Goal: Task Accomplishment & Management: Use online tool/utility

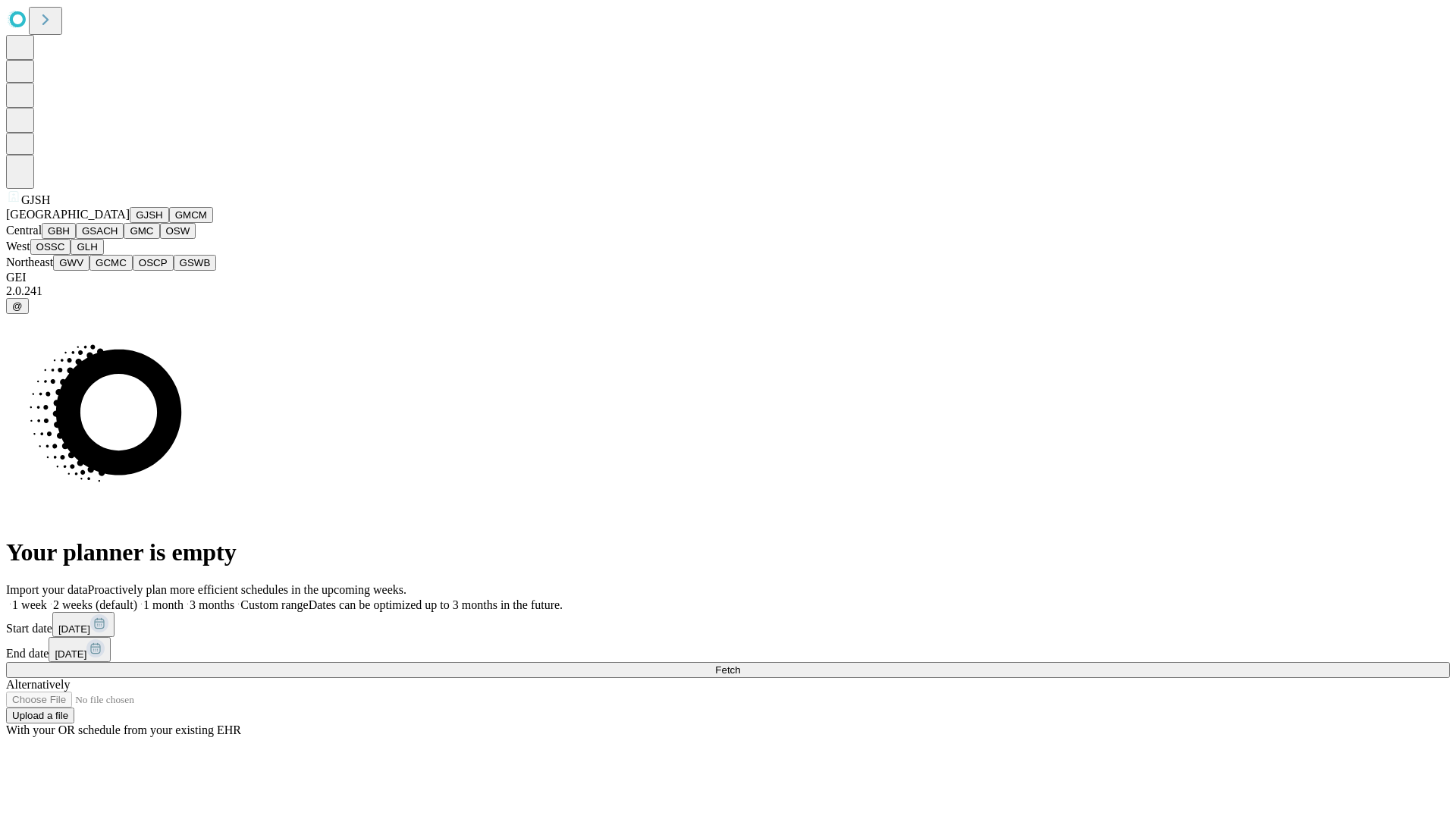
click at [130, 223] on button "GJSH" at bounding box center [149, 215] width 40 height 16
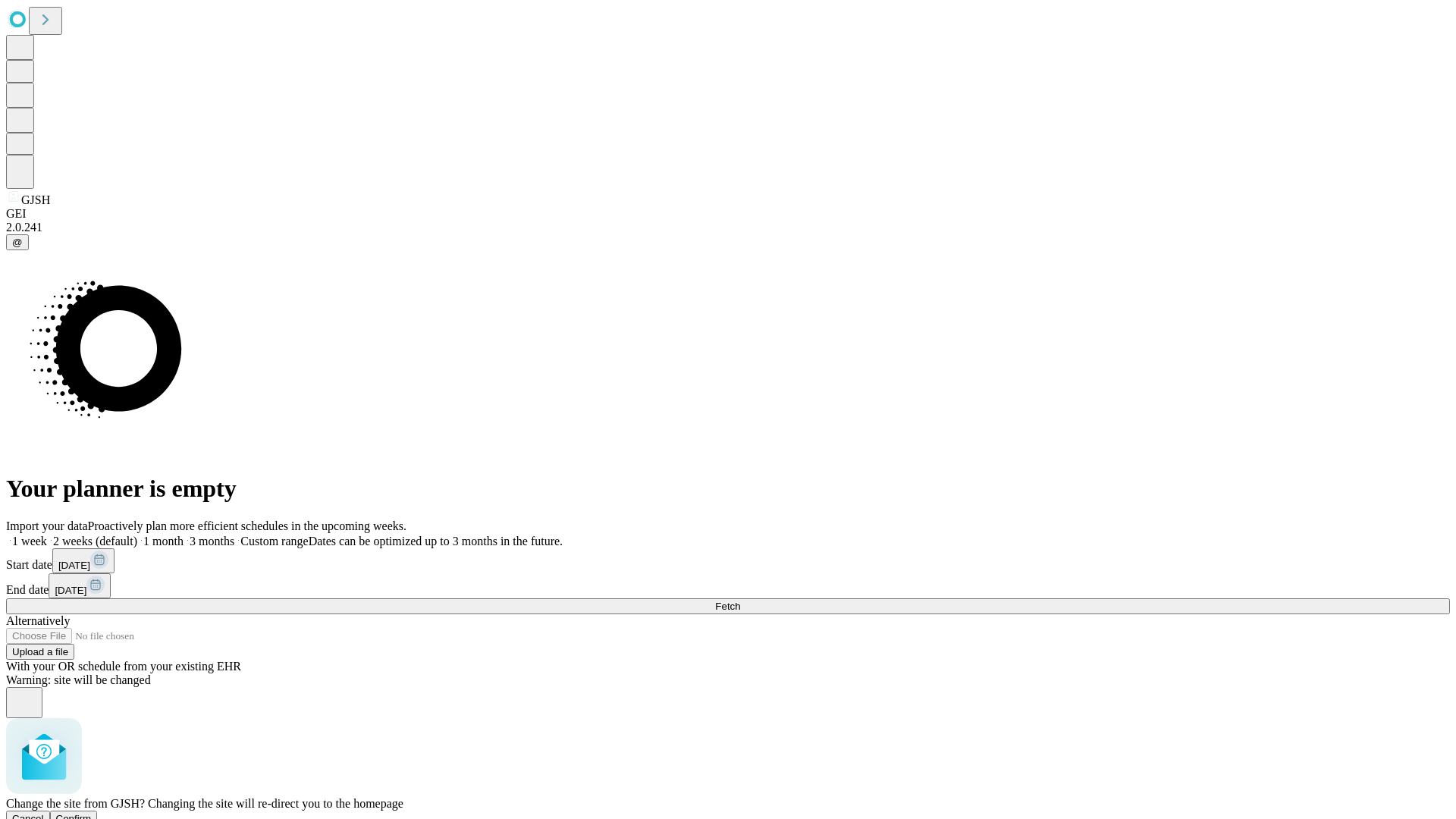
click at [92, 813] on span "Confirm" at bounding box center [74, 818] width 36 height 12
click at [184, 535] on label "1 month" at bounding box center [159, 541] width 46 height 13
click at [740, 600] on span "Fetch" at bounding box center [728, 606] width 25 height 12
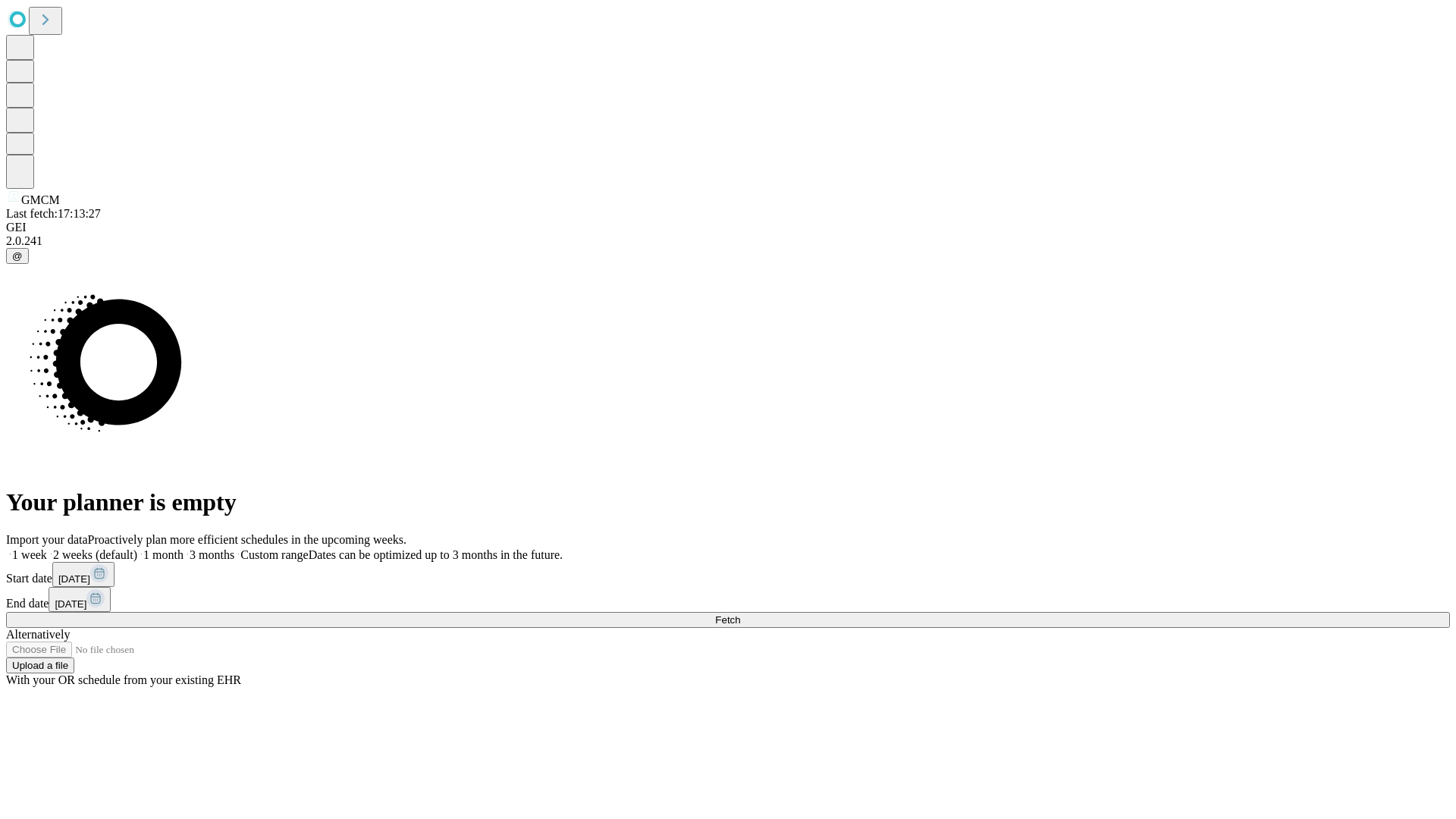
click at [184, 548] on label "1 month" at bounding box center [159, 554] width 46 height 13
click at [740, 614] on span "Fetch" at bounding box center [728, 619] width 25 height 12
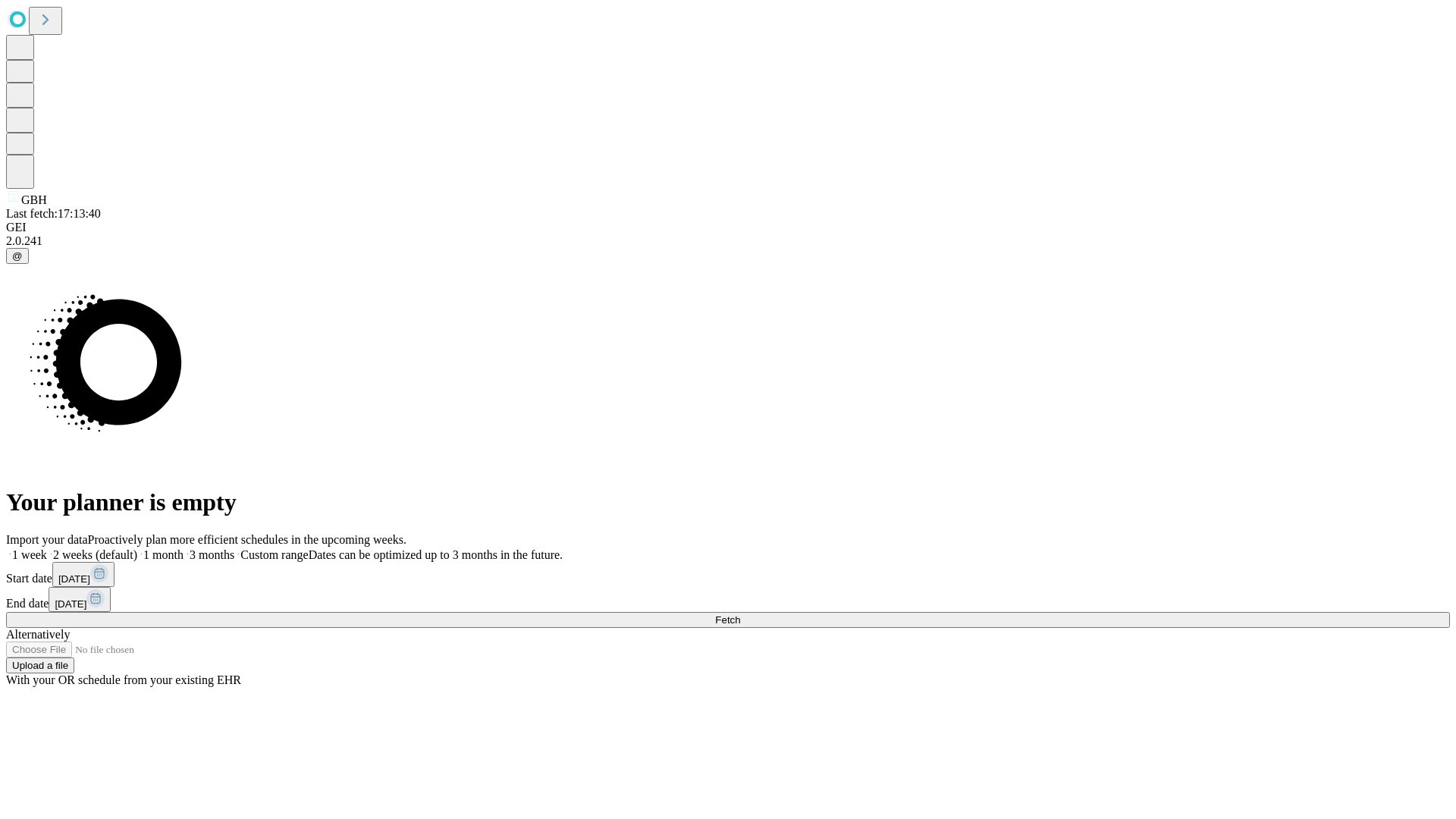
click at [184, 548] on label "1 month" at bounding box center [159, 554] width 46 height 13
click at [740, 614] on span "Fetch" at bounding box center [728, 619] width 25 height 12
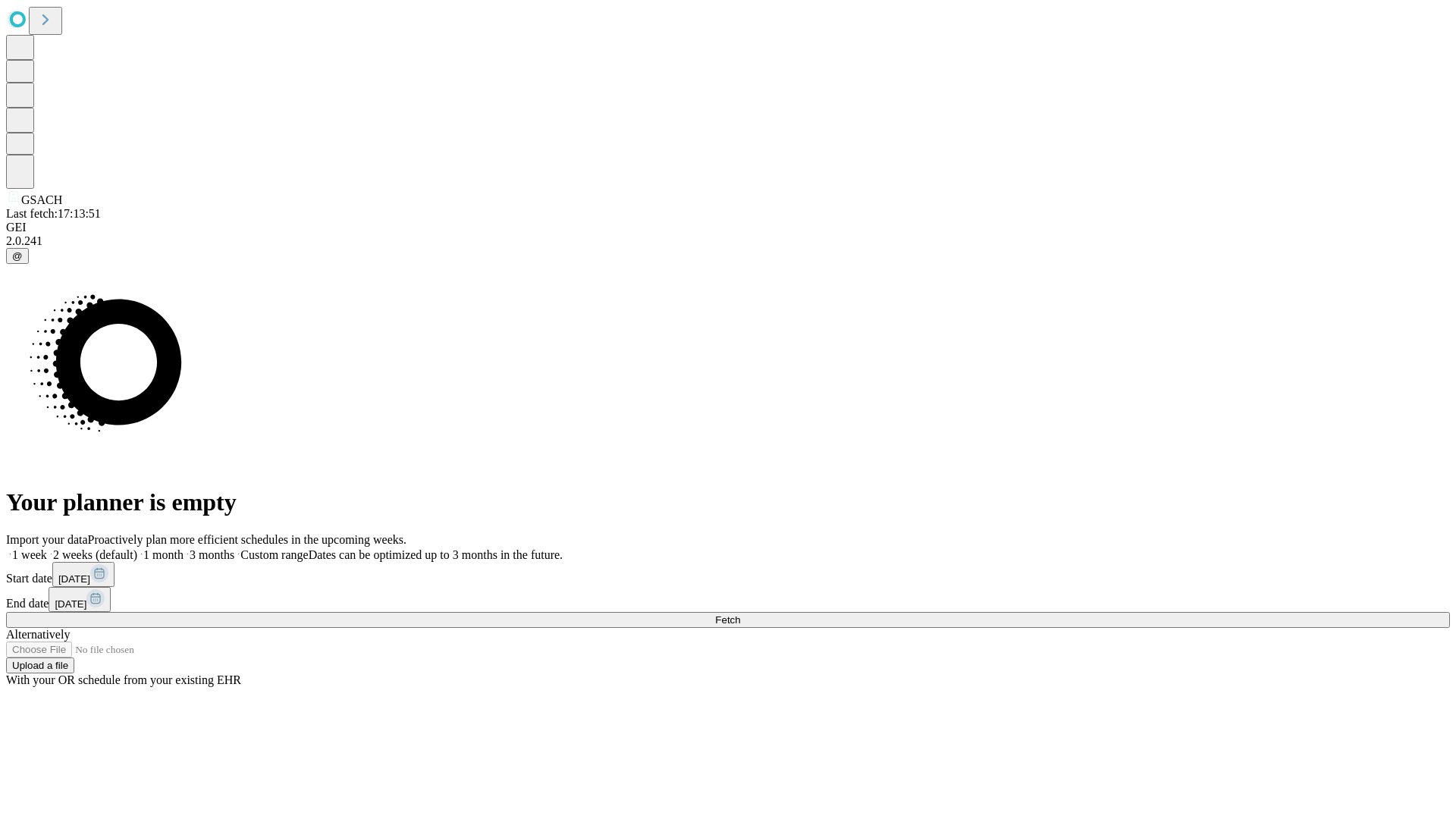
click at [184, 548] on label "1 month" at bounding box center [159, 554] width 46 height 13
click at [740, 614] on span "Fetch" at bounding box center [728, 619] width 25 height 12
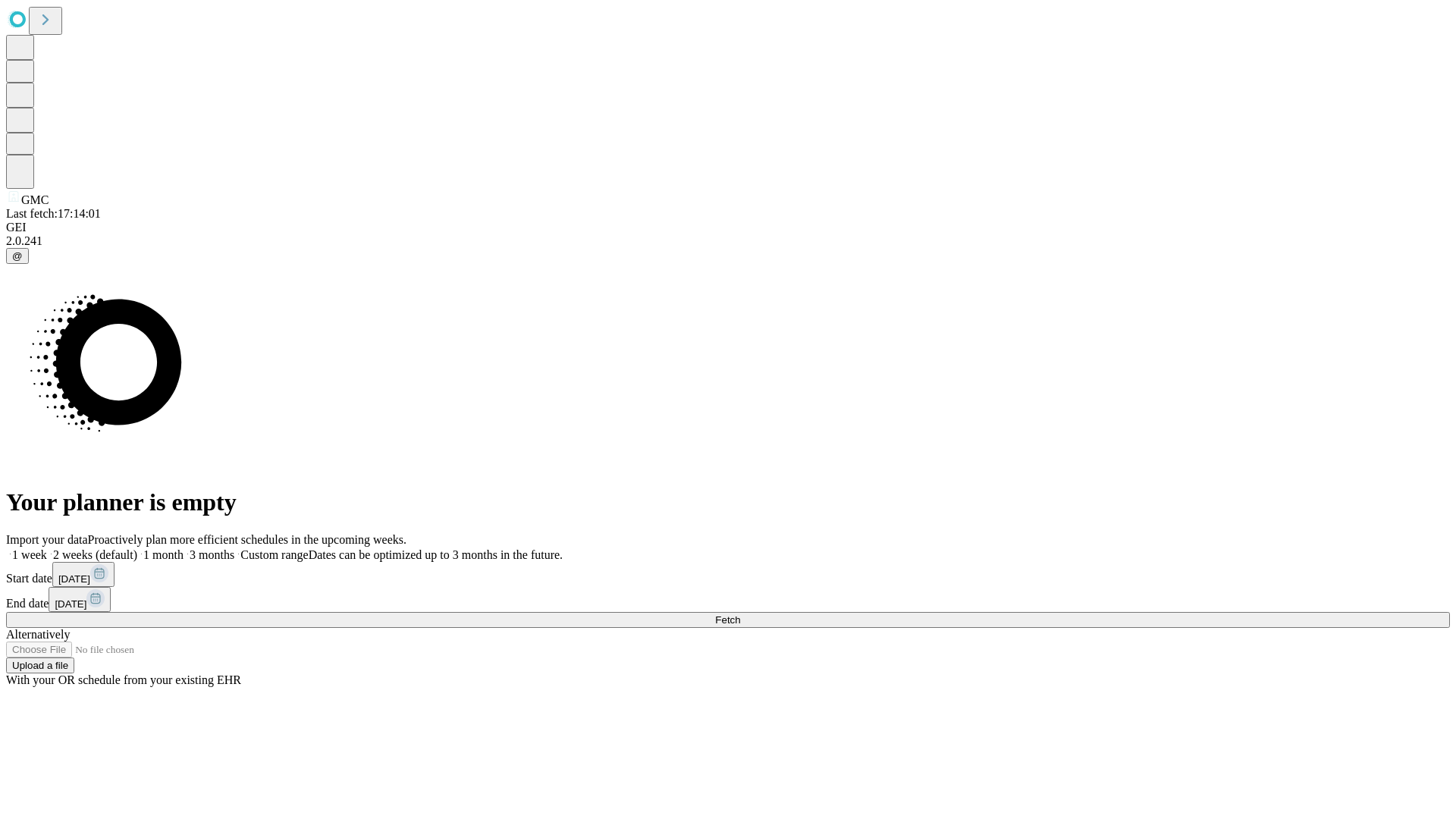
click at [184, 548] on label "1 month" at bounding box center [159, 554] width 46 height 13
click at [740, 614] on span "Fetch" at bounding box center [728, 619] width 25 height 12
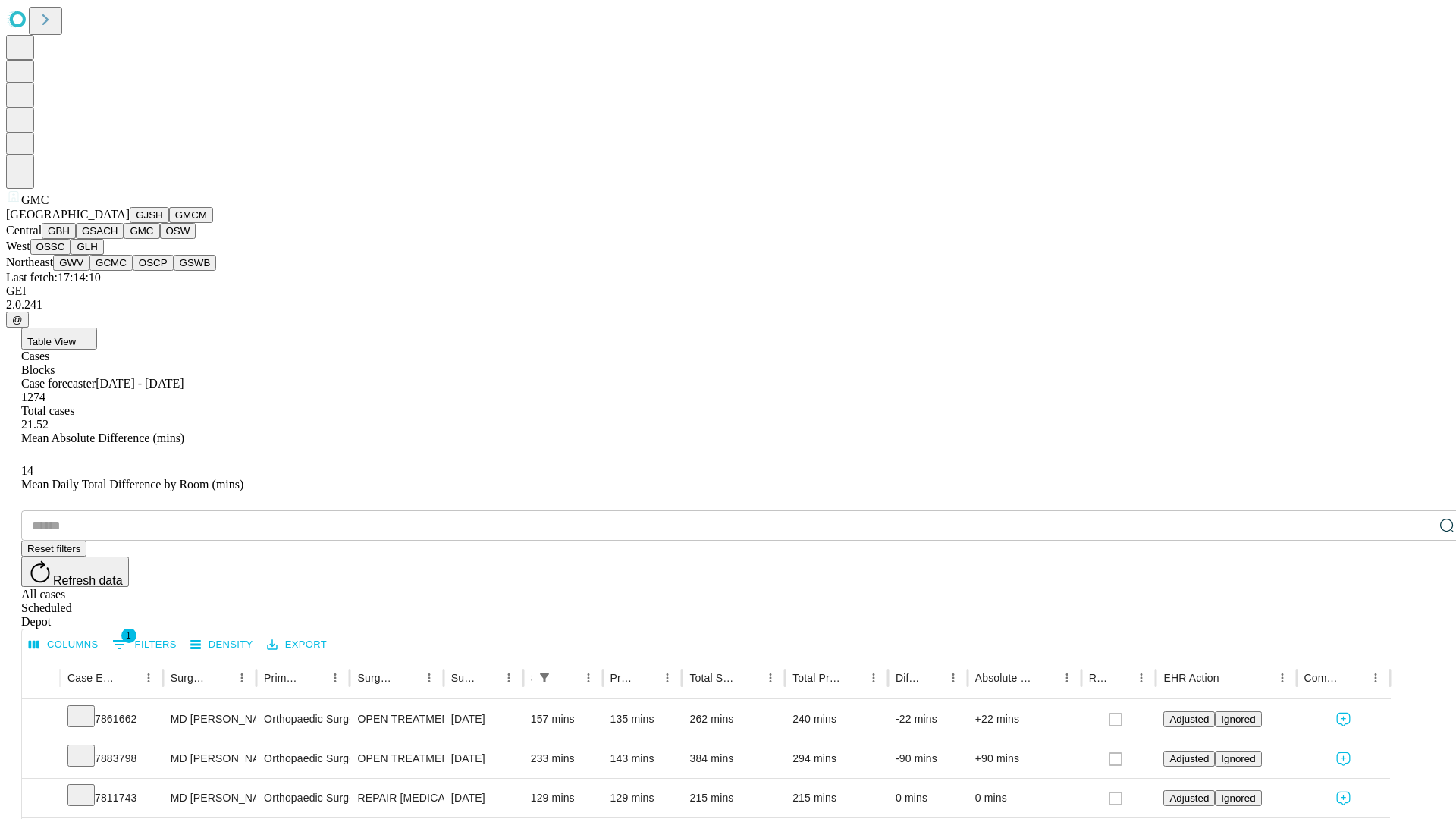
click at [160, 238] on button "OSW" at bounding box center [178, 231] width 36 height 16
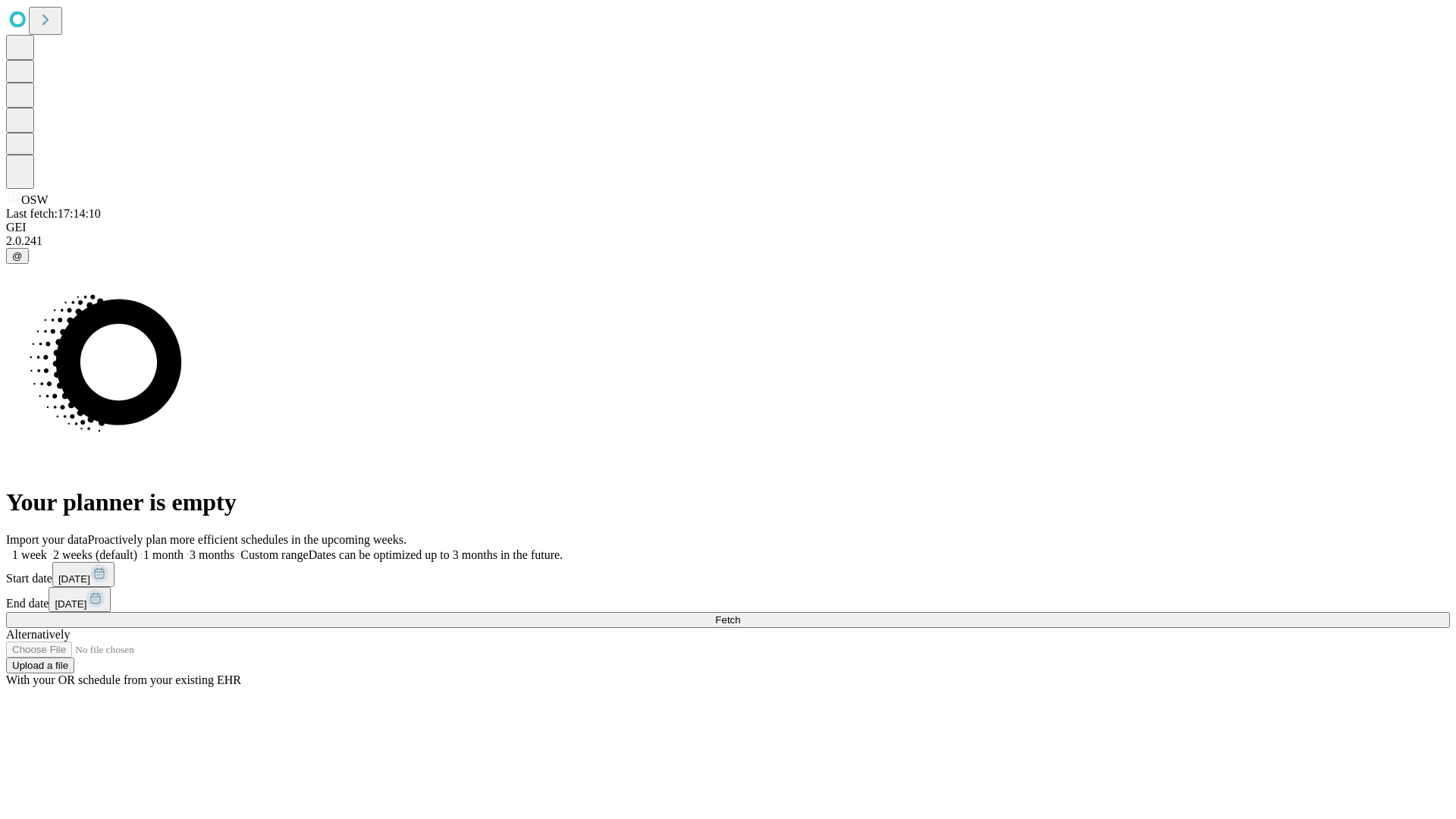
click at [184, 548] on label "1 month" at bounding box center [159, 554] width 46 height 13
click at [740, 614] on span "Fetch" at bounding box center [728, 619] width 25 height 12
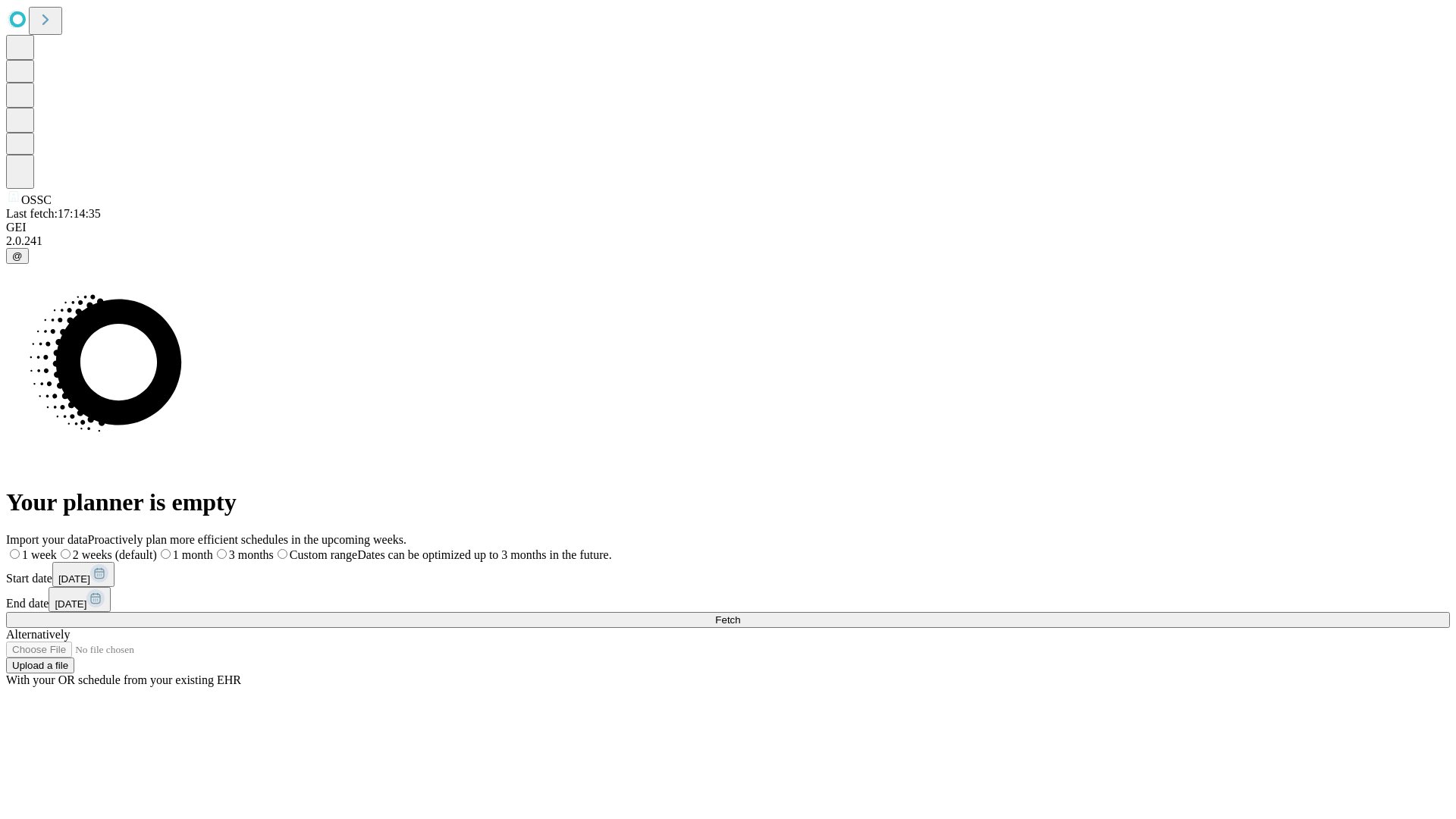
click at [213, 548] on label "1 month" at bounding box center [185, 554] width 56 height 13
click at [740, 614] on span "Fetch" at bounding box center [728, 619] width 25 height 12
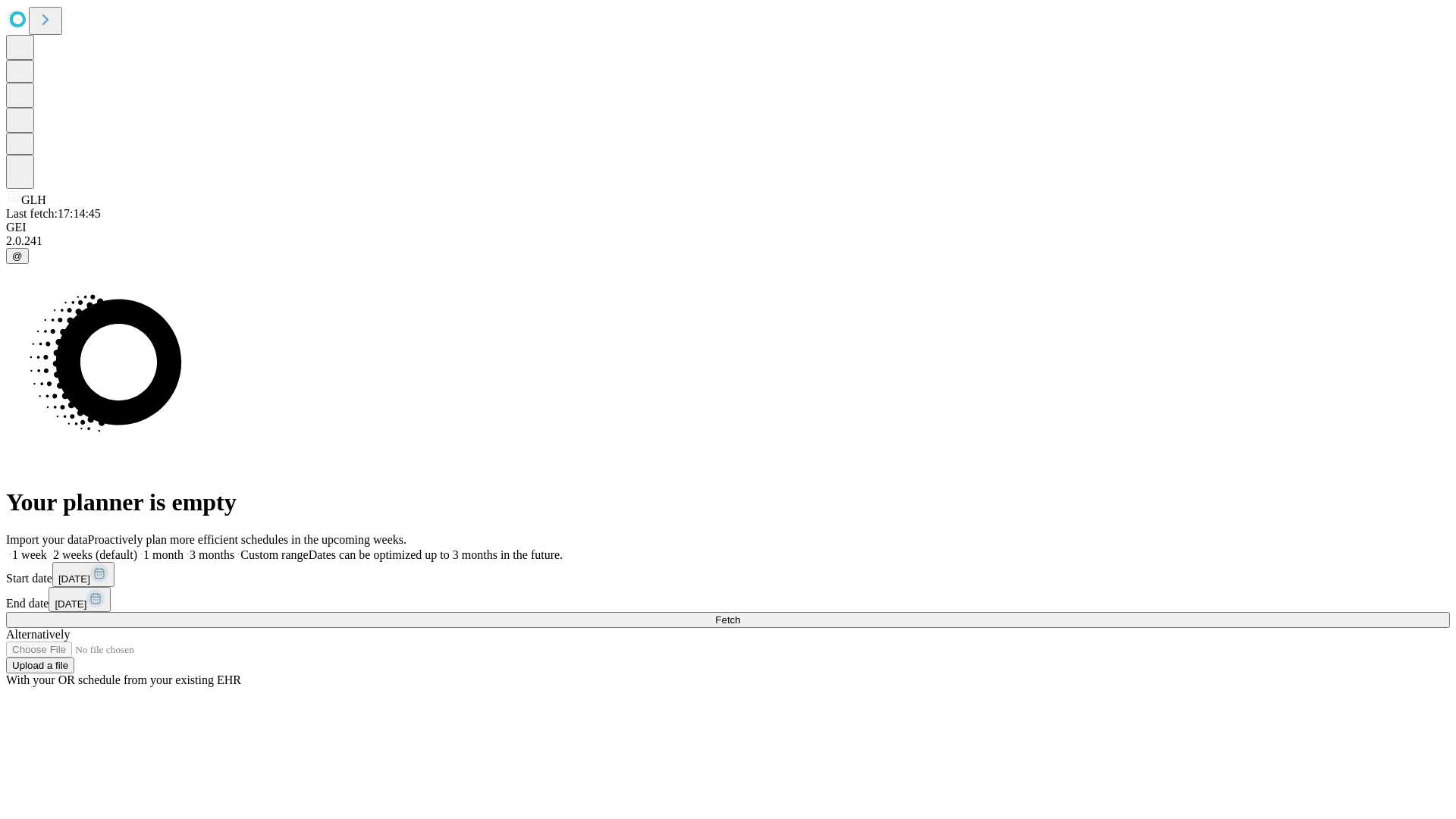
click at [740, 614] on span "Fetch" at bounding box center [728, 619] width 25 height 12
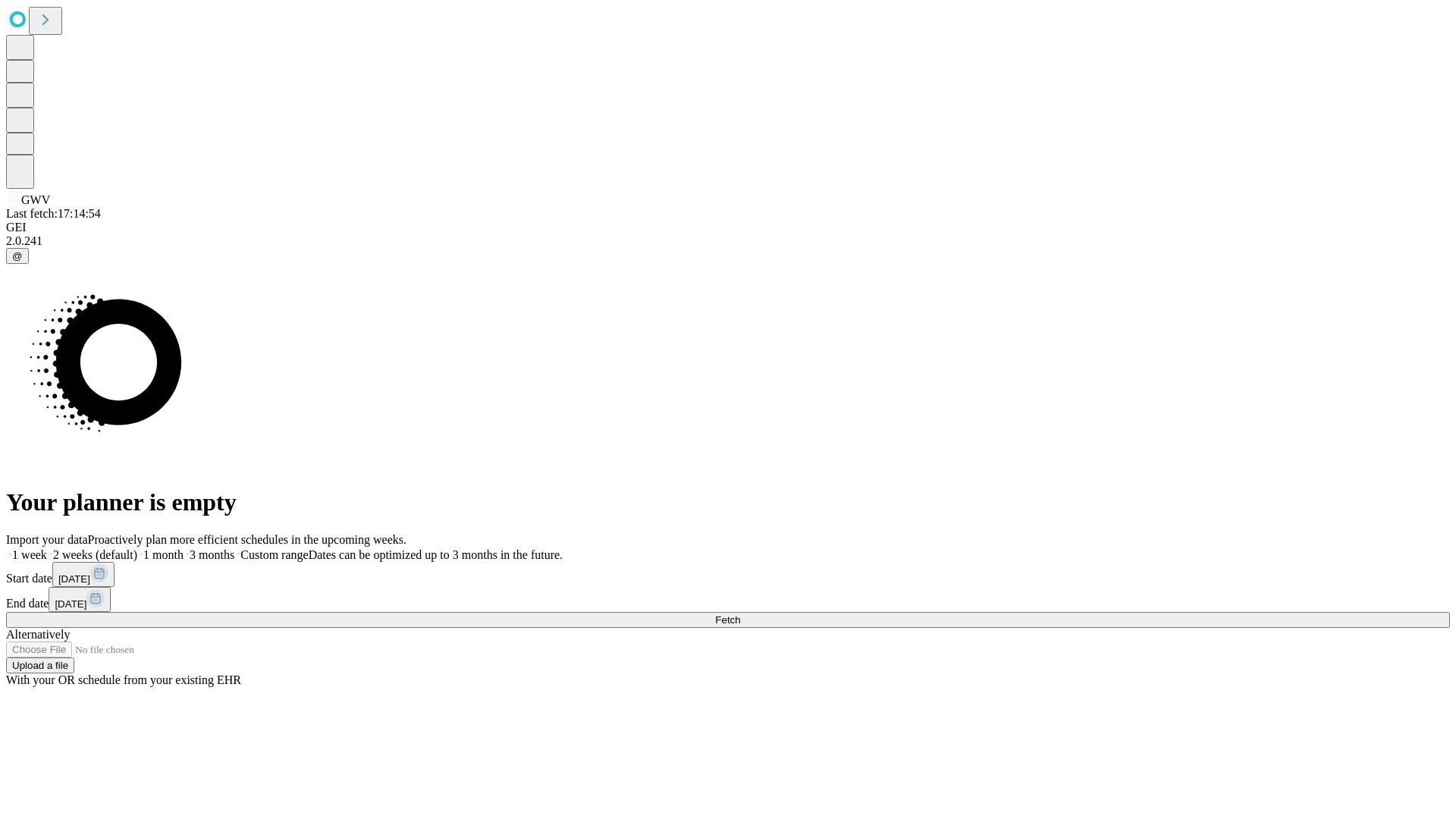
click at [184, 548] on label "1 month" at bounding box center [159, 554] width 46 height 13
click at [740, 614] on span "Fetch" at bounding box center [728, 619] width 25 height 12
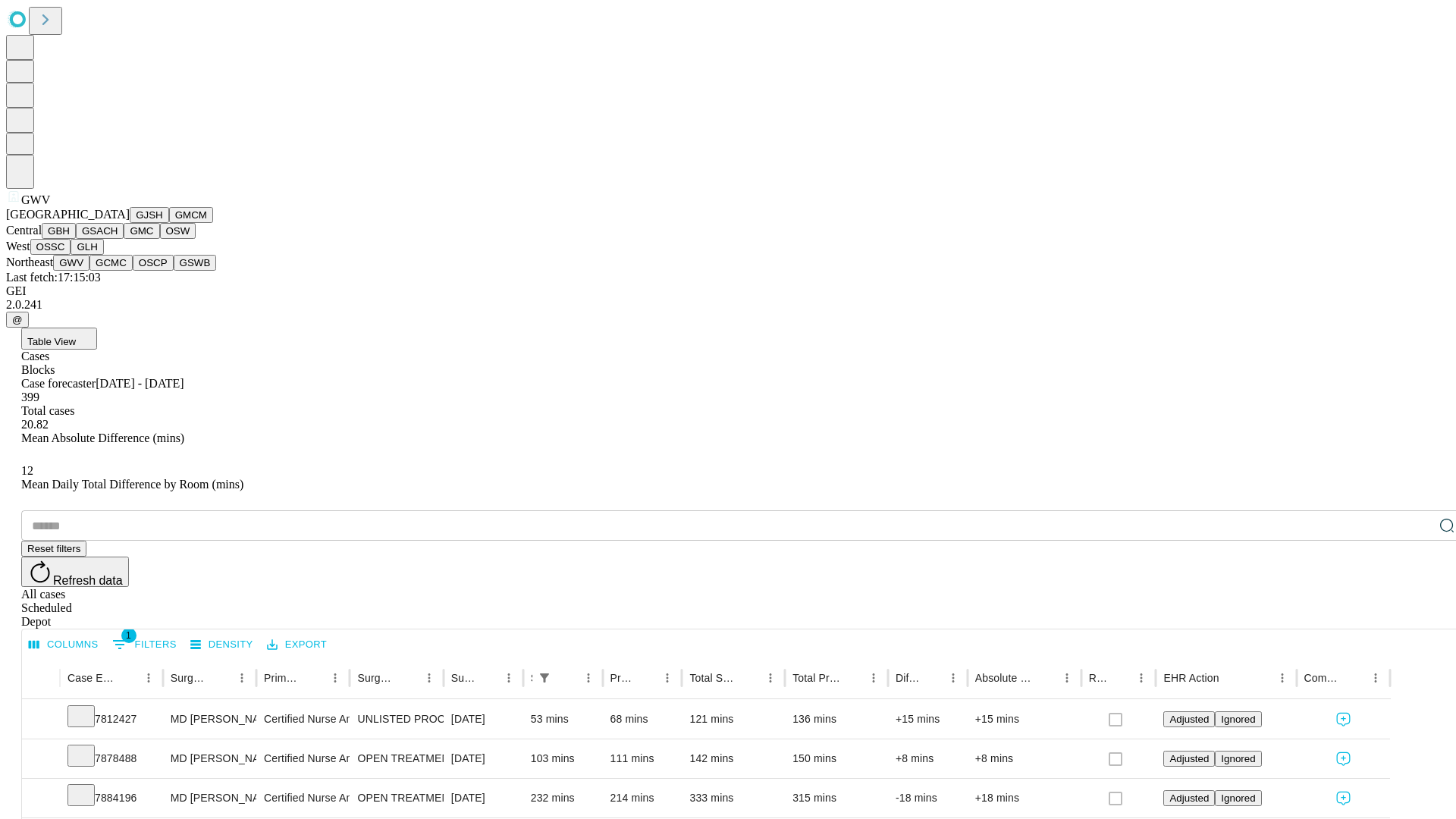
click at [118, 271] on button "GCMC" at bounding box center [111, 263] width 43 height 16
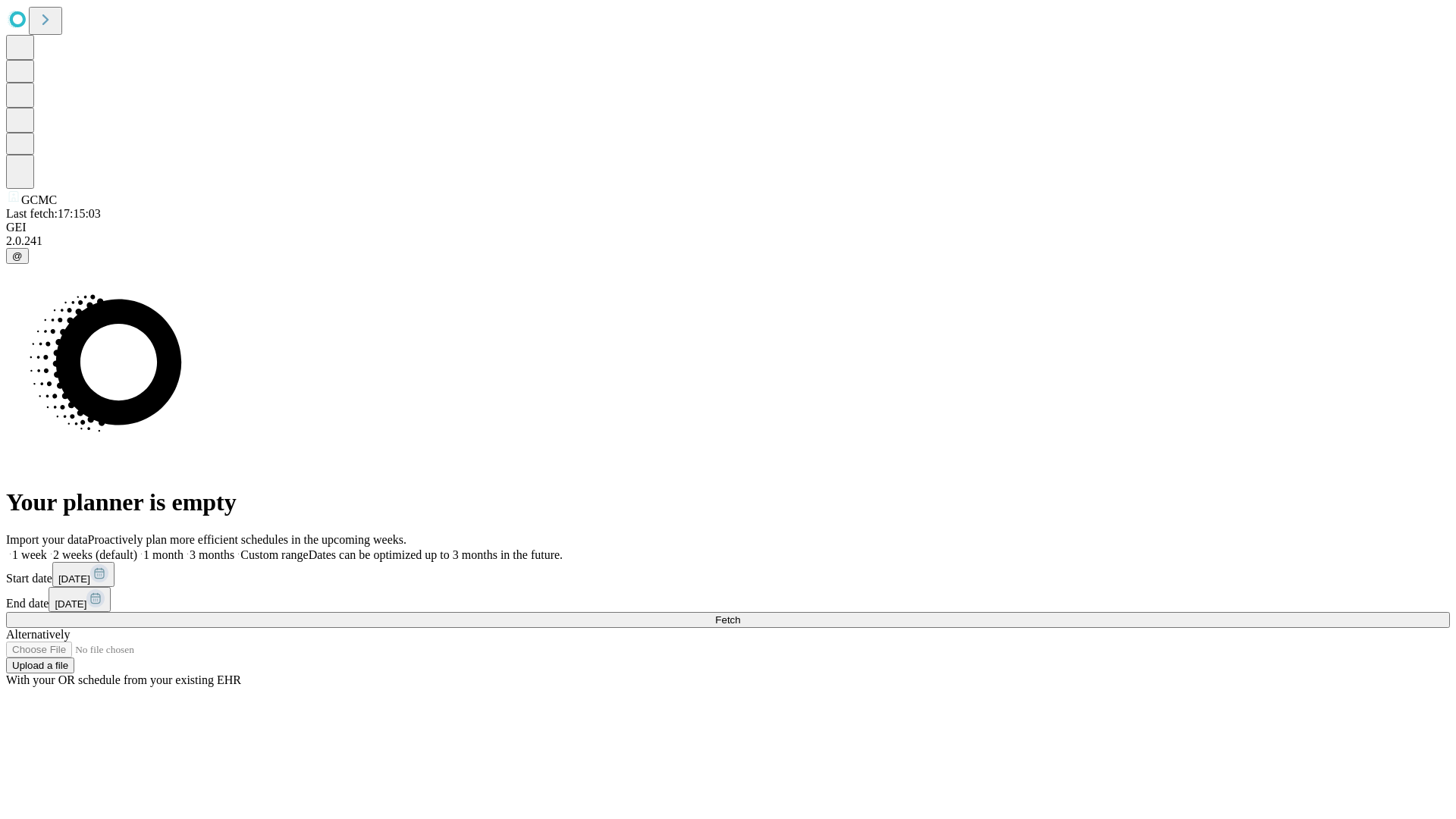
click at [184, 548] on label "1 month" at bounding box center [159, 554] width 46 height 13
click at [740, 614] on span "Fetch" at bounding box center [728, 619] width 25 height 12
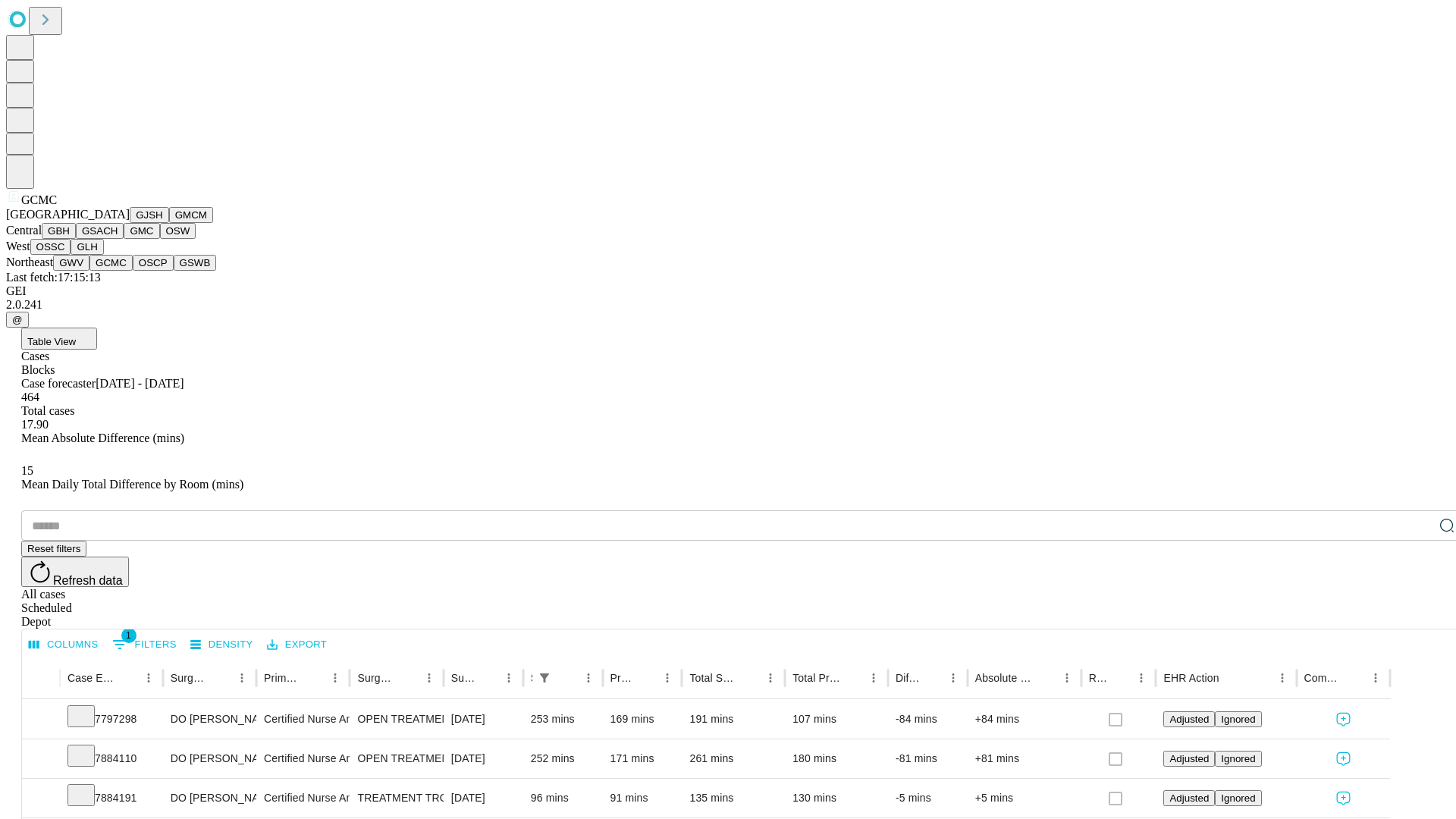
click at [132, 271] on button "OSCP" at bounding box center [152, 263] width 41 height 16
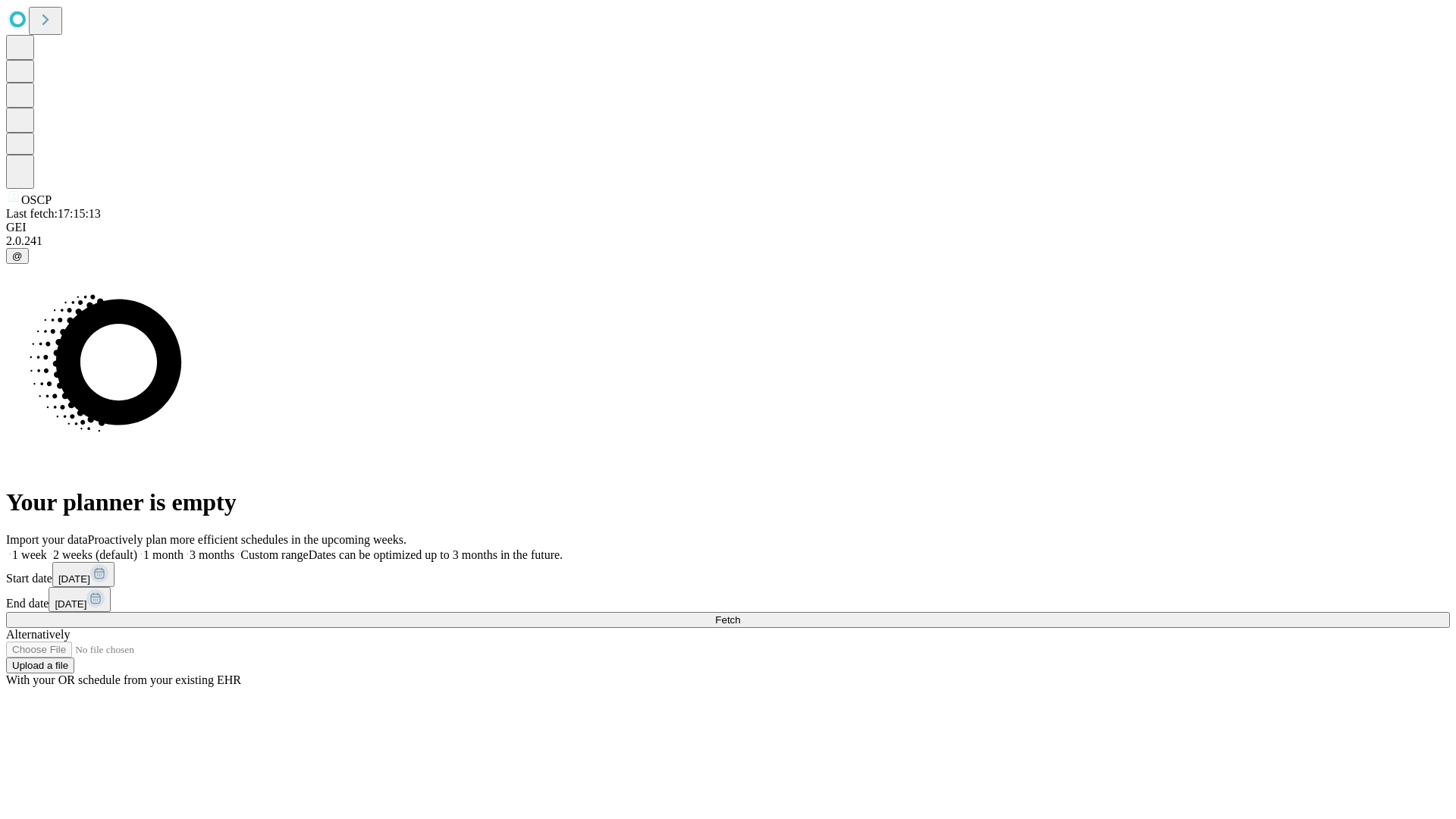
click at [740, 614] on span "Fetch" at bounding box center [728, 619] width 25 height 12
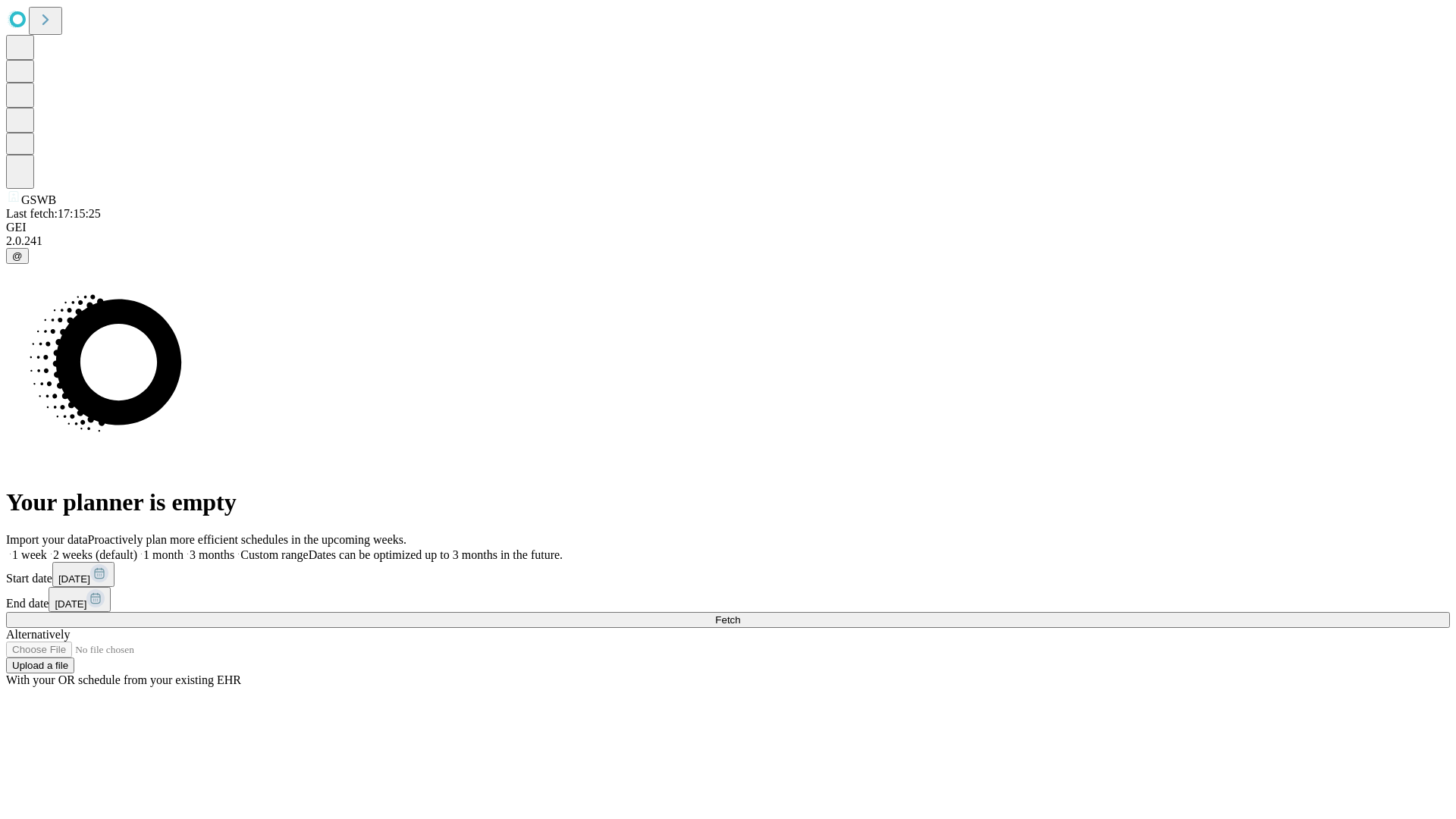
click at [184, 548] on label "1 month" at bounding box center [159, 554] width 46 height 13
click at [740, 614] on span "Fetch" at bounding box center [728, 619] width 25 height 12
